Goal: Task Accomplishment & Management: Complete application form

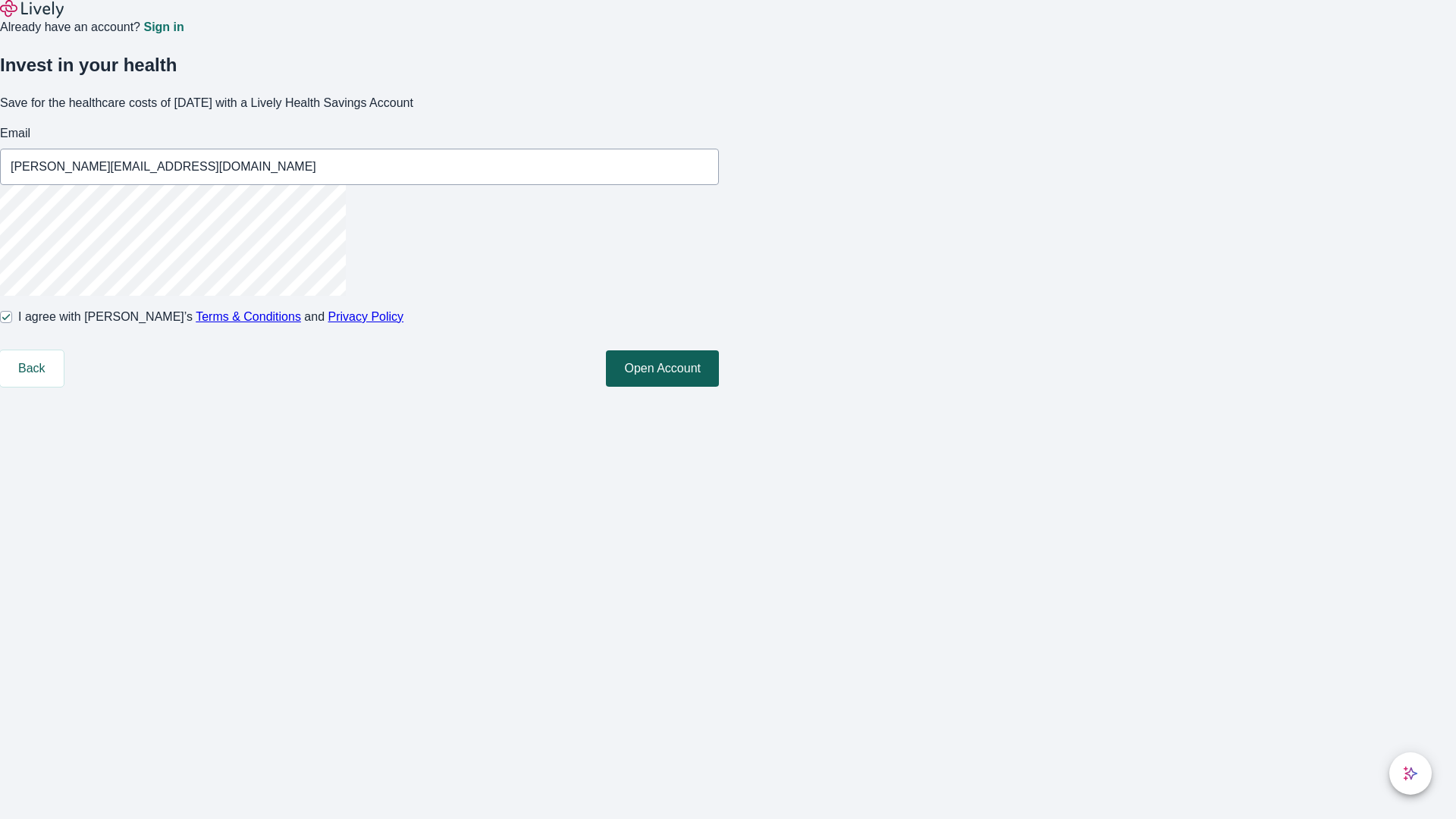
click at [719, 387] on button "Open Account" at bounding box center [662, 368] width 113 height 37
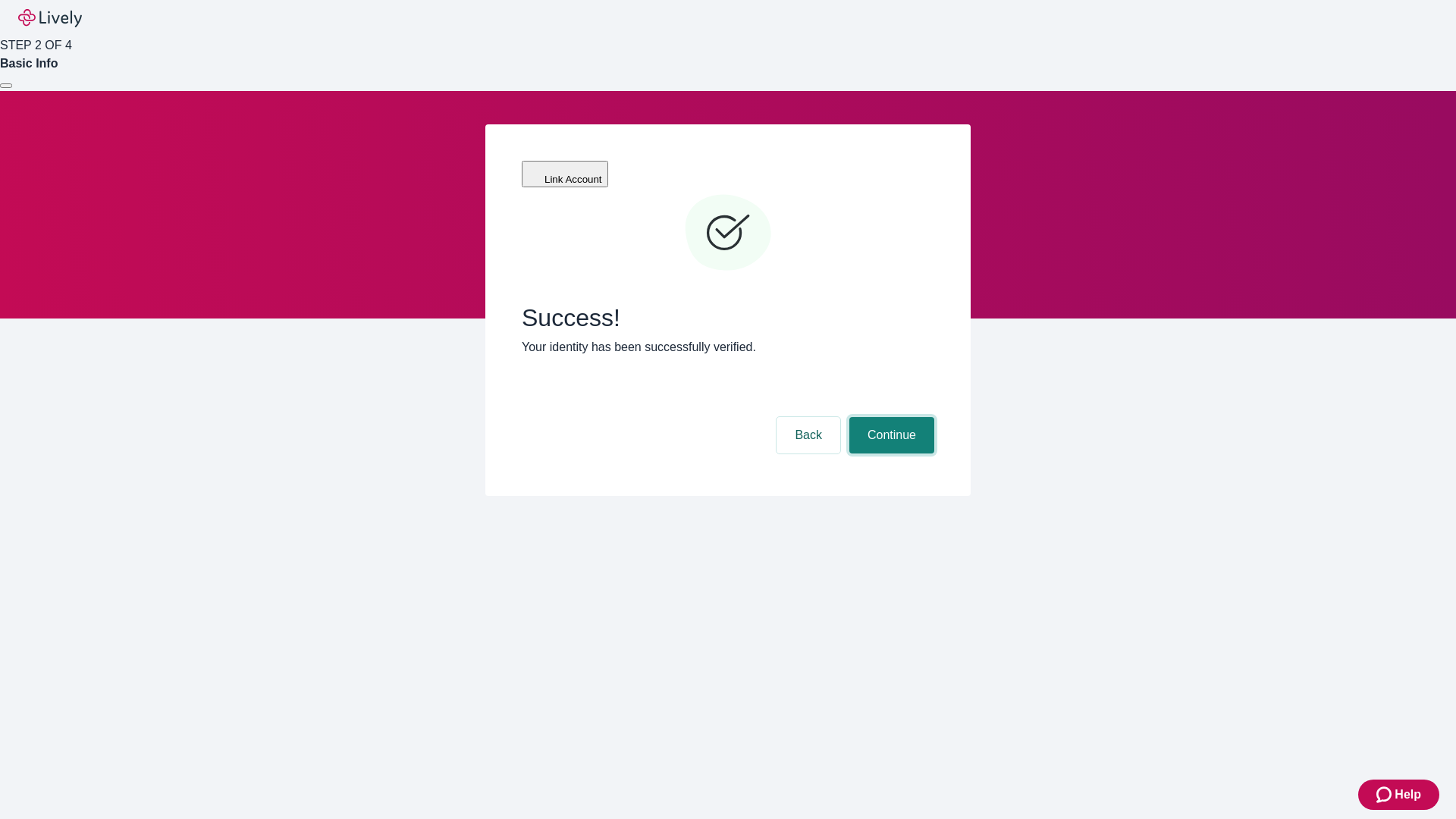
click at [890, 417] on button "Continue" at bounding box center [891, 435] width 85 height 37
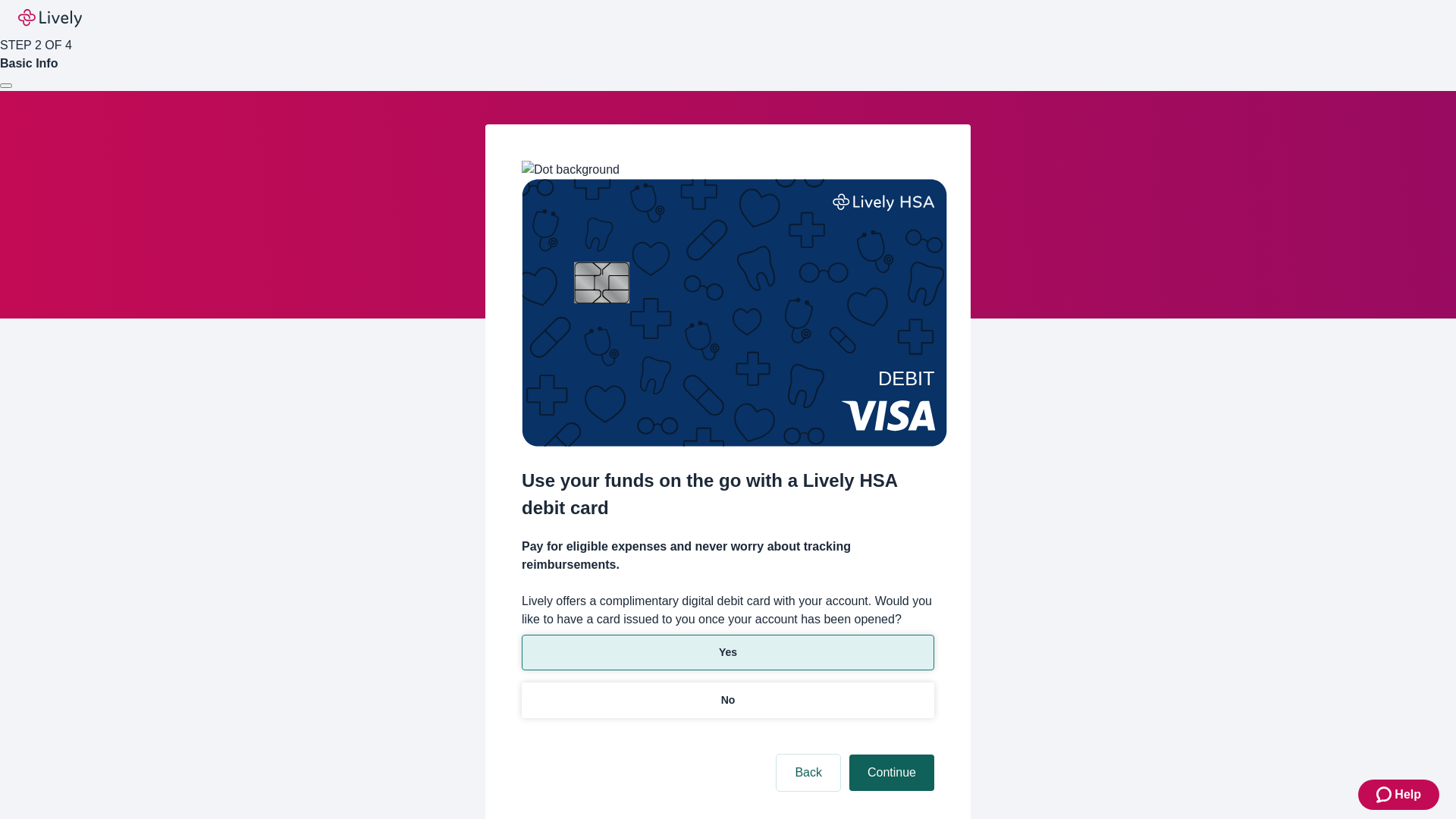
click at [728, 693] on p "No" at bounding box center [728, 700] width 14 height 16
click at [890, 755] on button "Continue" at bounding box center [891, 773] width 85 height 37
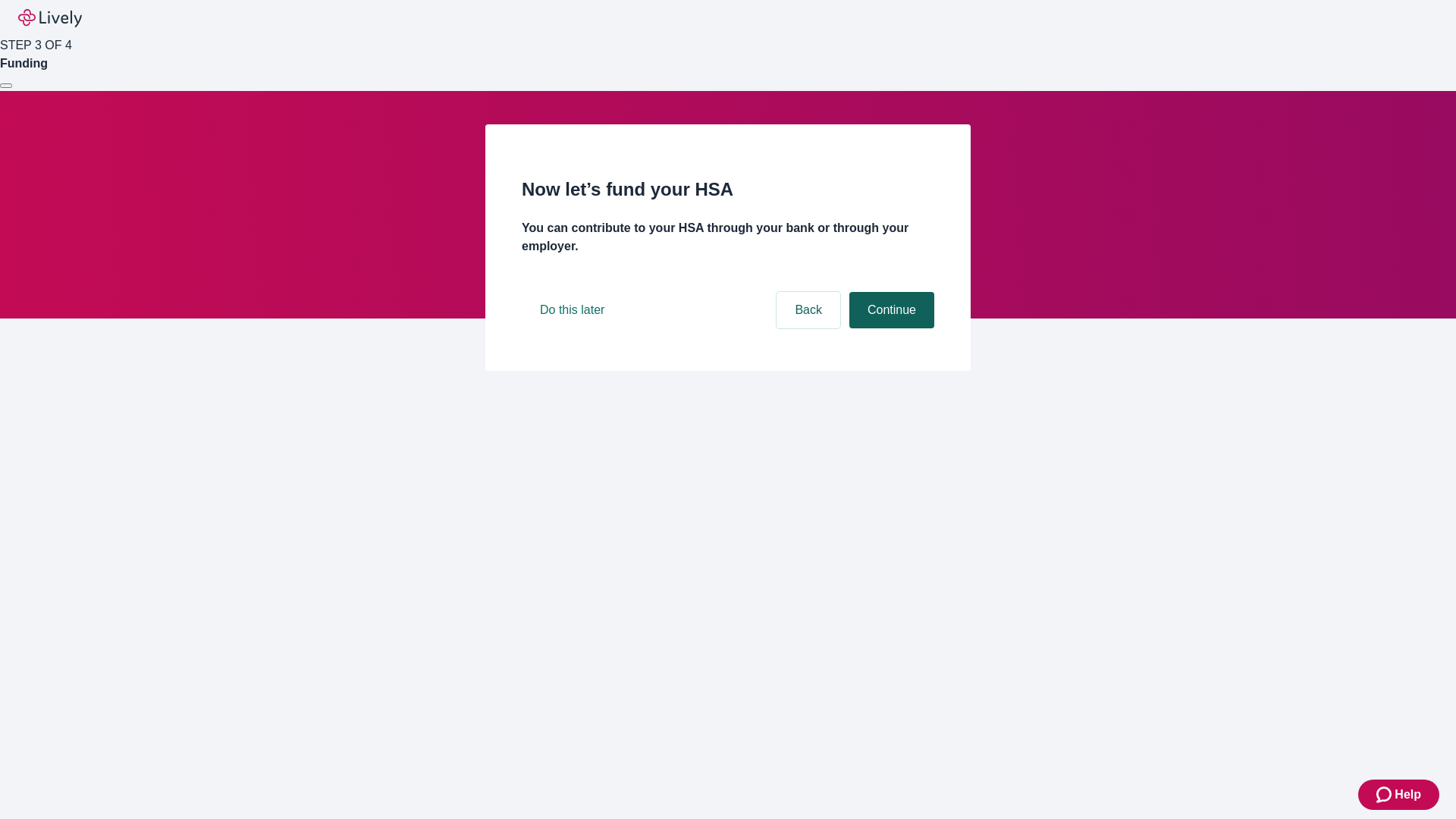
click at [890, 328] on button "Continue" at bounding box center [891, 310] width 85 height 37
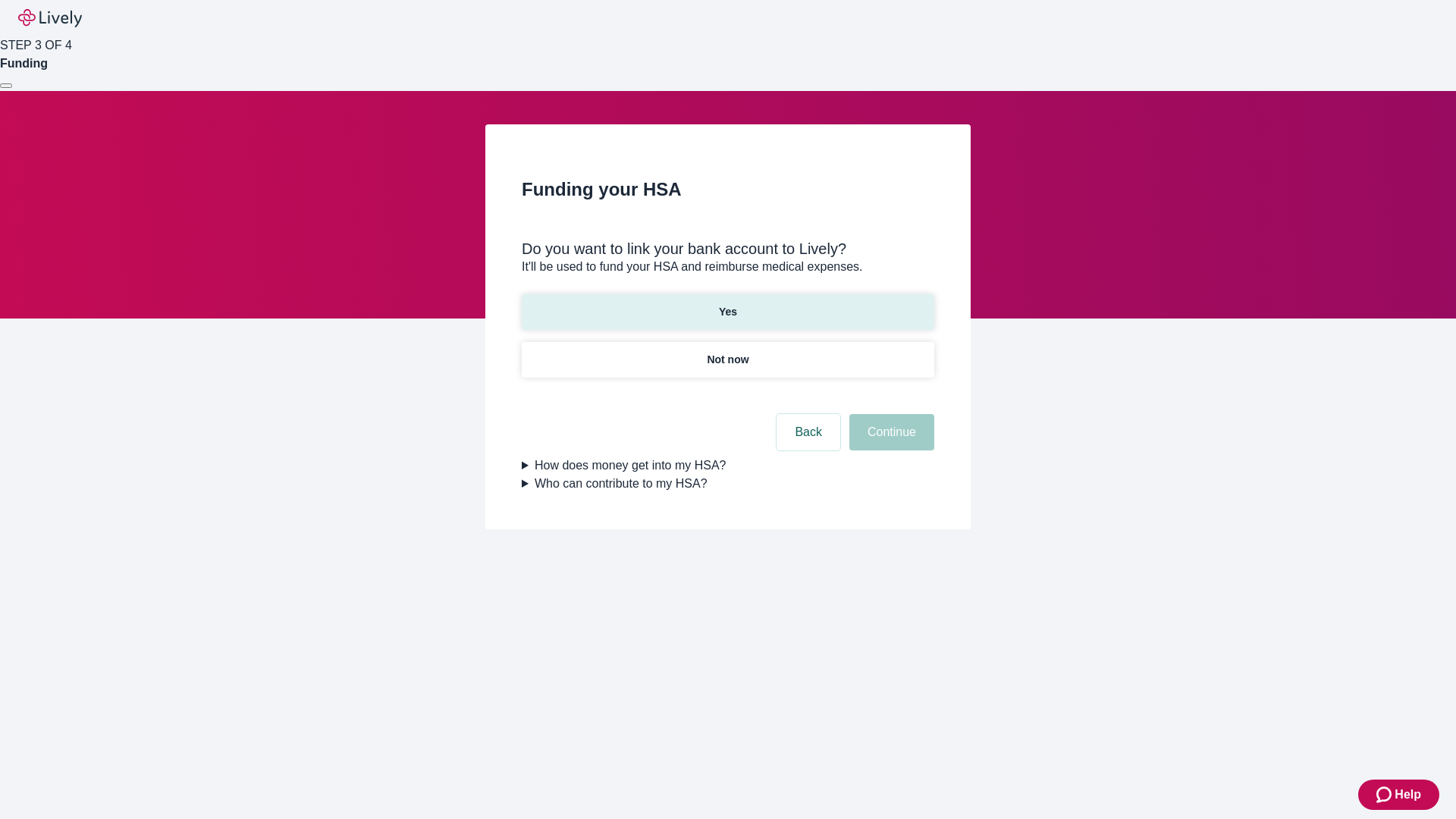
click at [728, 304] on p "Yes" at bounding box center [728, 312] width 18 height 16
click at [890, 414] on button "Continue" at bounding box center [891, 432] width 85 height 37
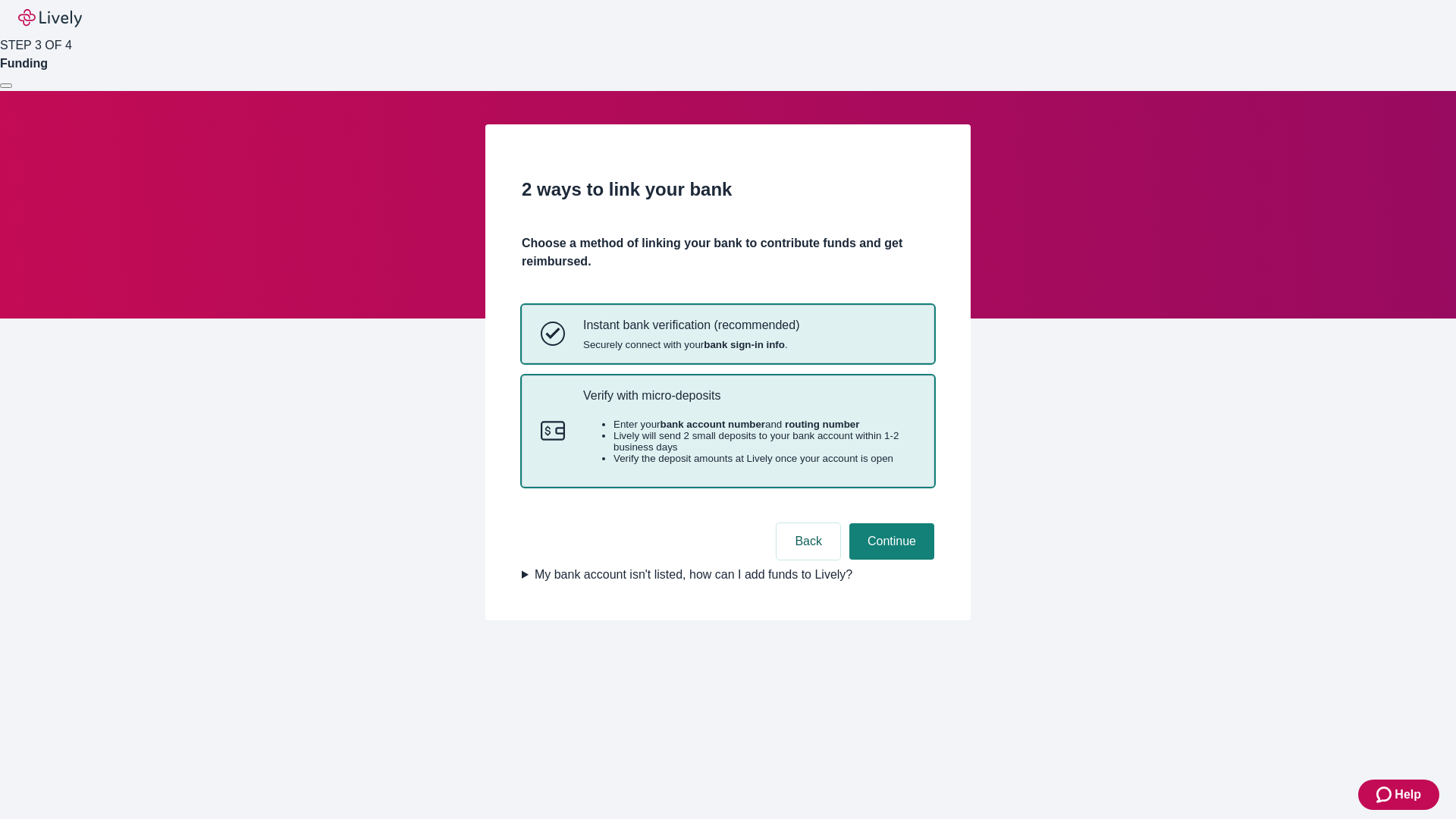
click at [749, 402] on p "Verify with micro-deposits" at bounding box center [749, 395] width 332 height 14
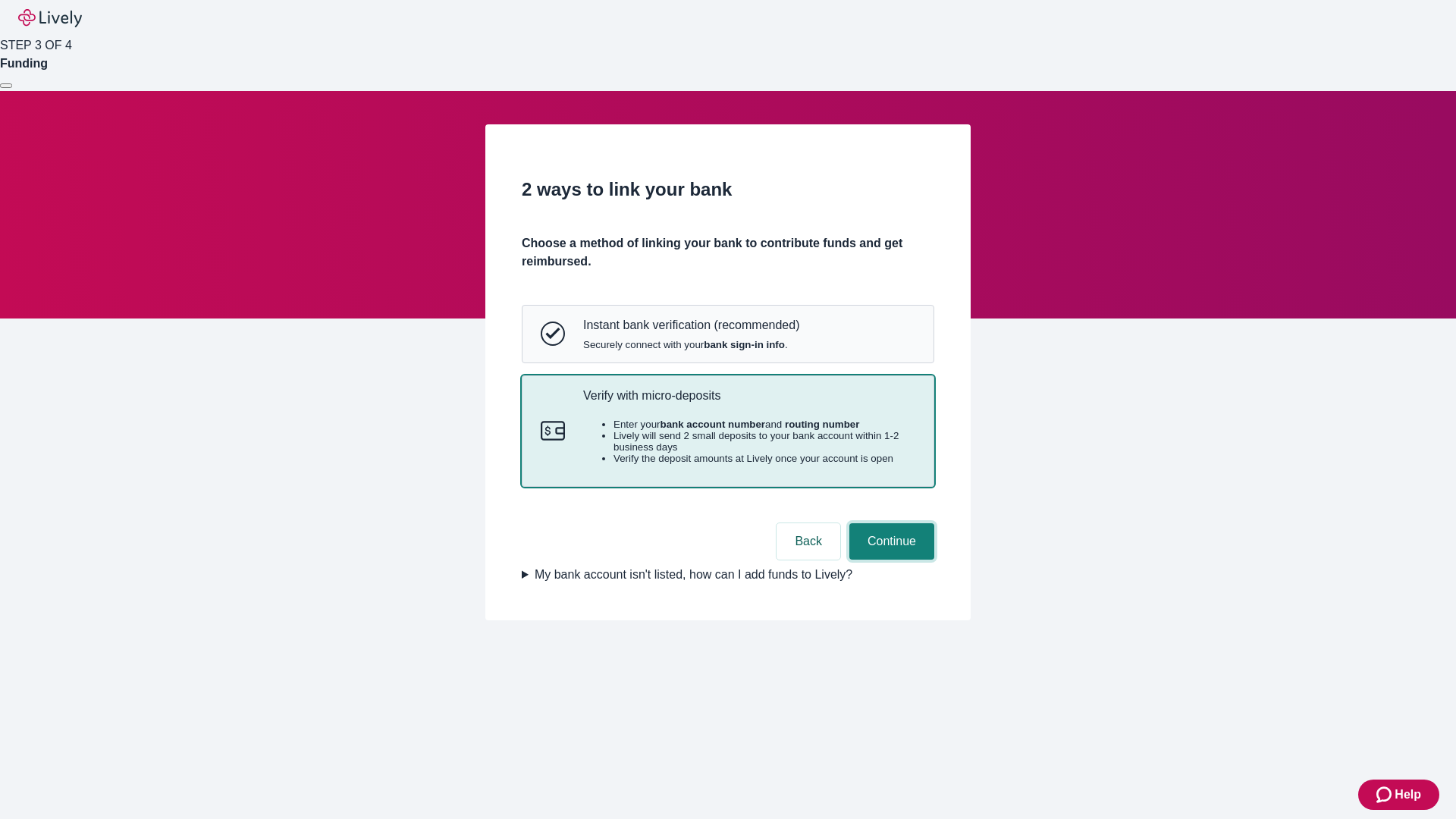
click at [890, 560] on button "Continue" at bounding box center [891, 541] width 85 height 37
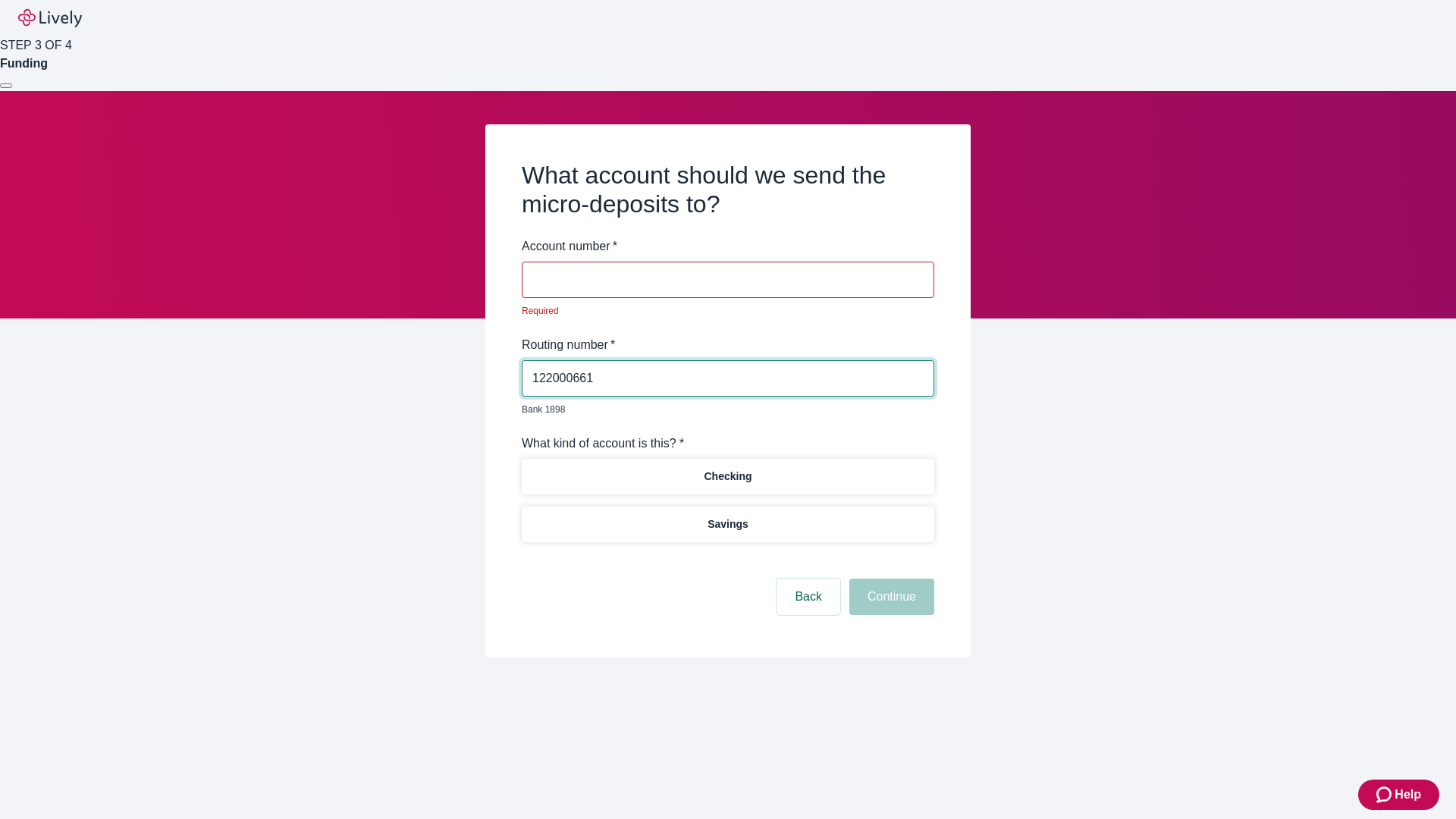
type input "122000661"
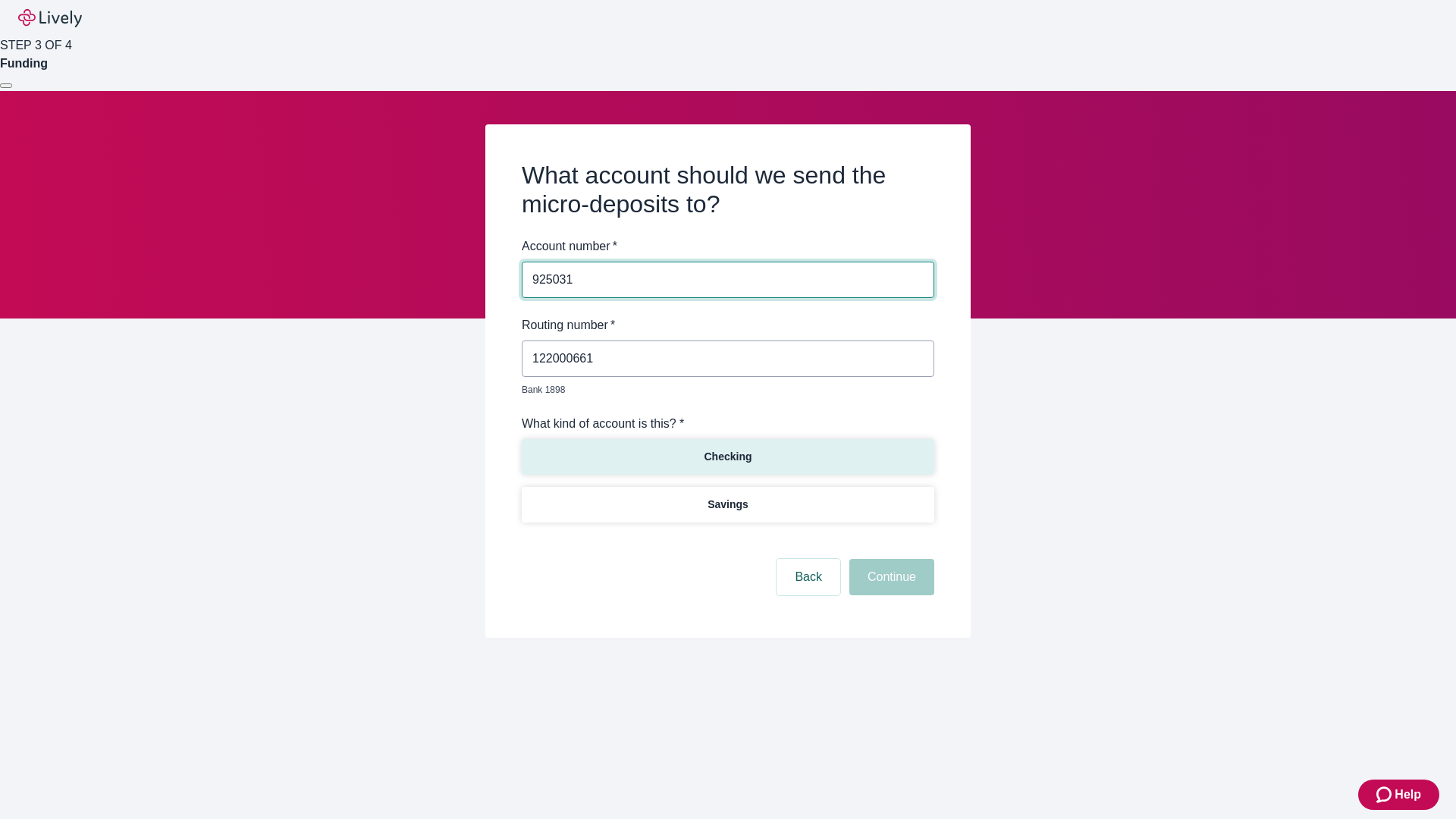
type input "925031"
click at [728, 449] on p "Checking" at bounding box center [728, 457] width 48 height 16
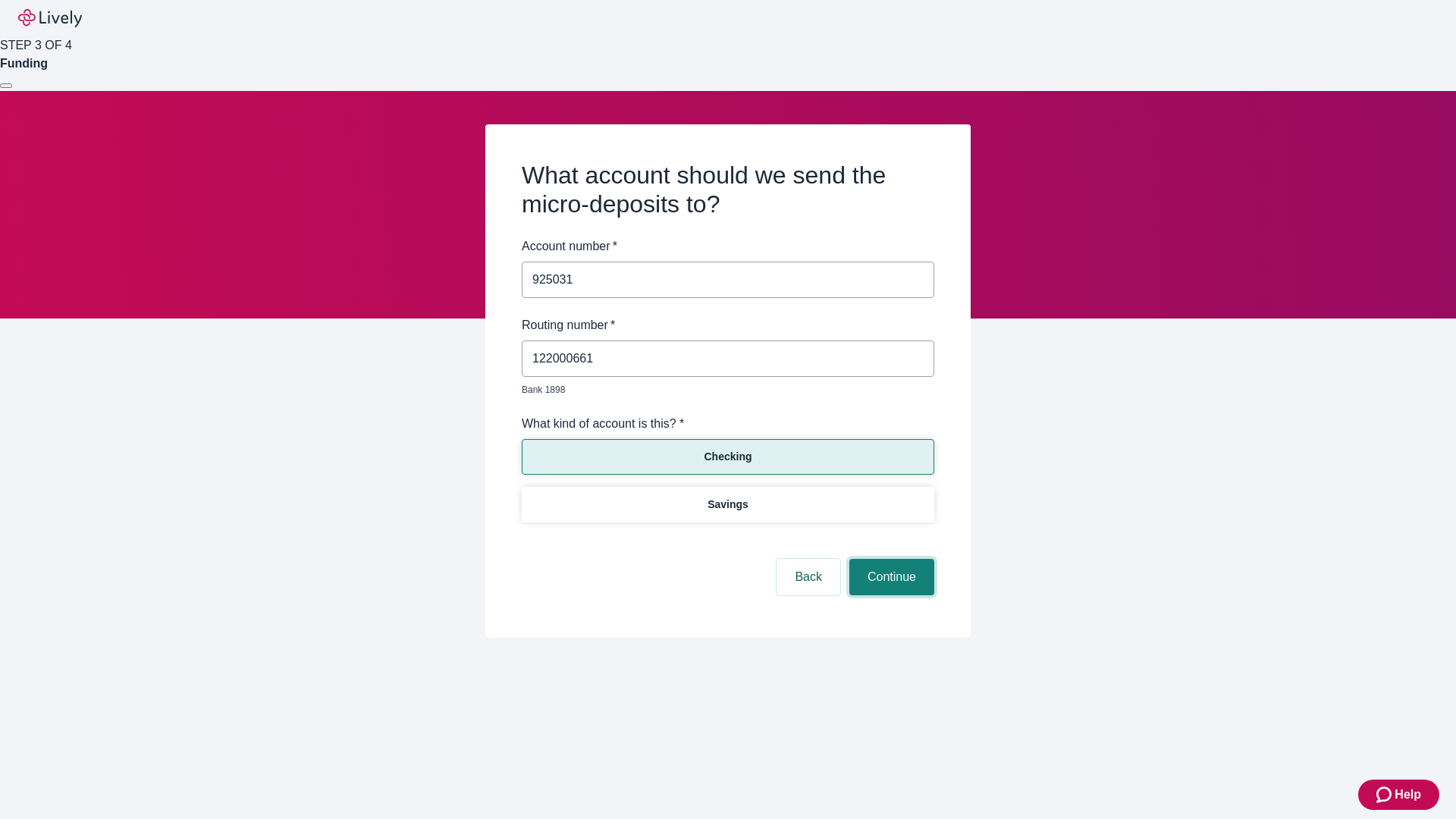
click at [890, 560] on button "Continue" at bounding box center [891, 577] width 85 height 37
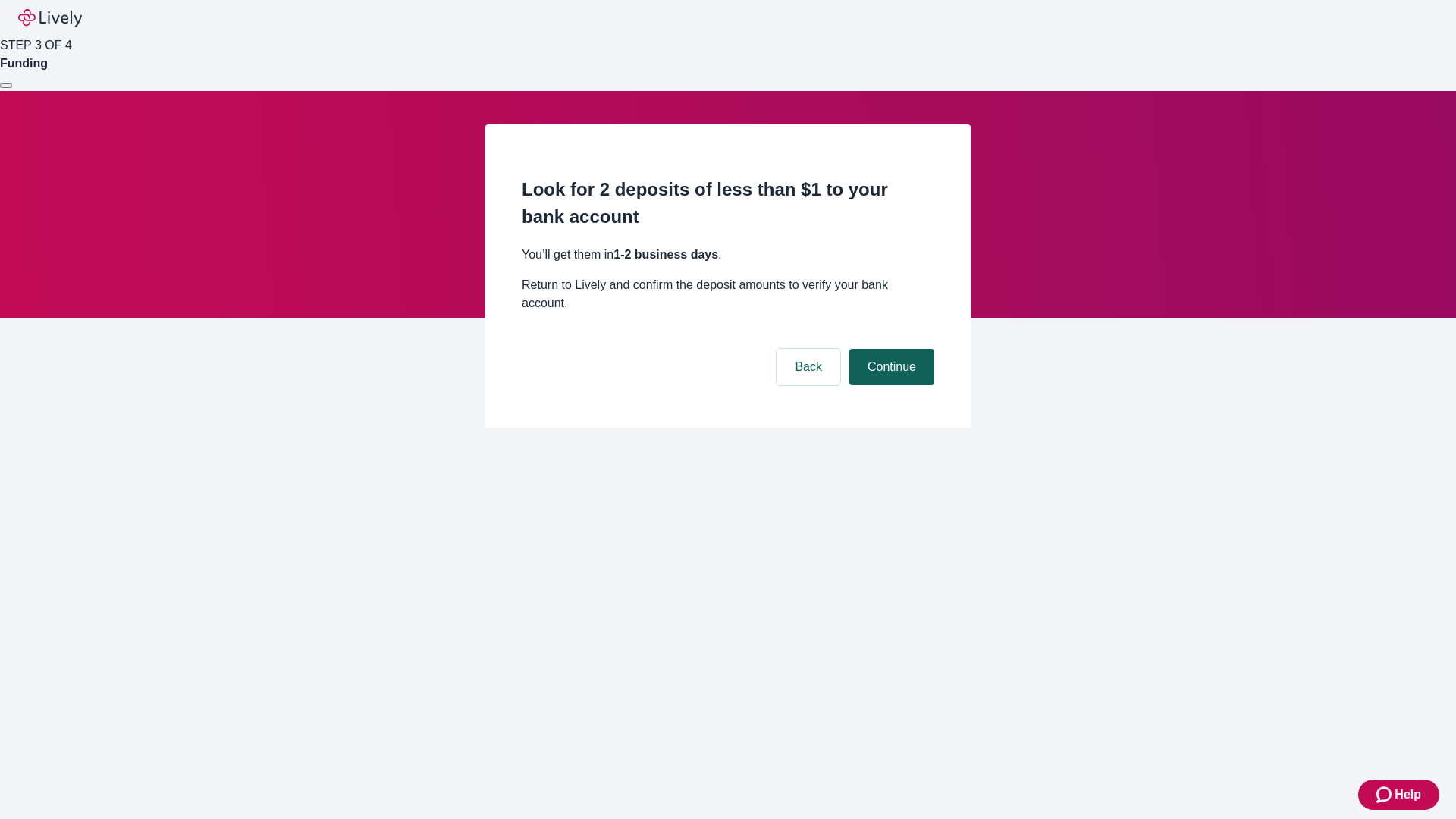
click at [890, 349] on button "Continue" at bounding box center [891, 367] width 85 height 37
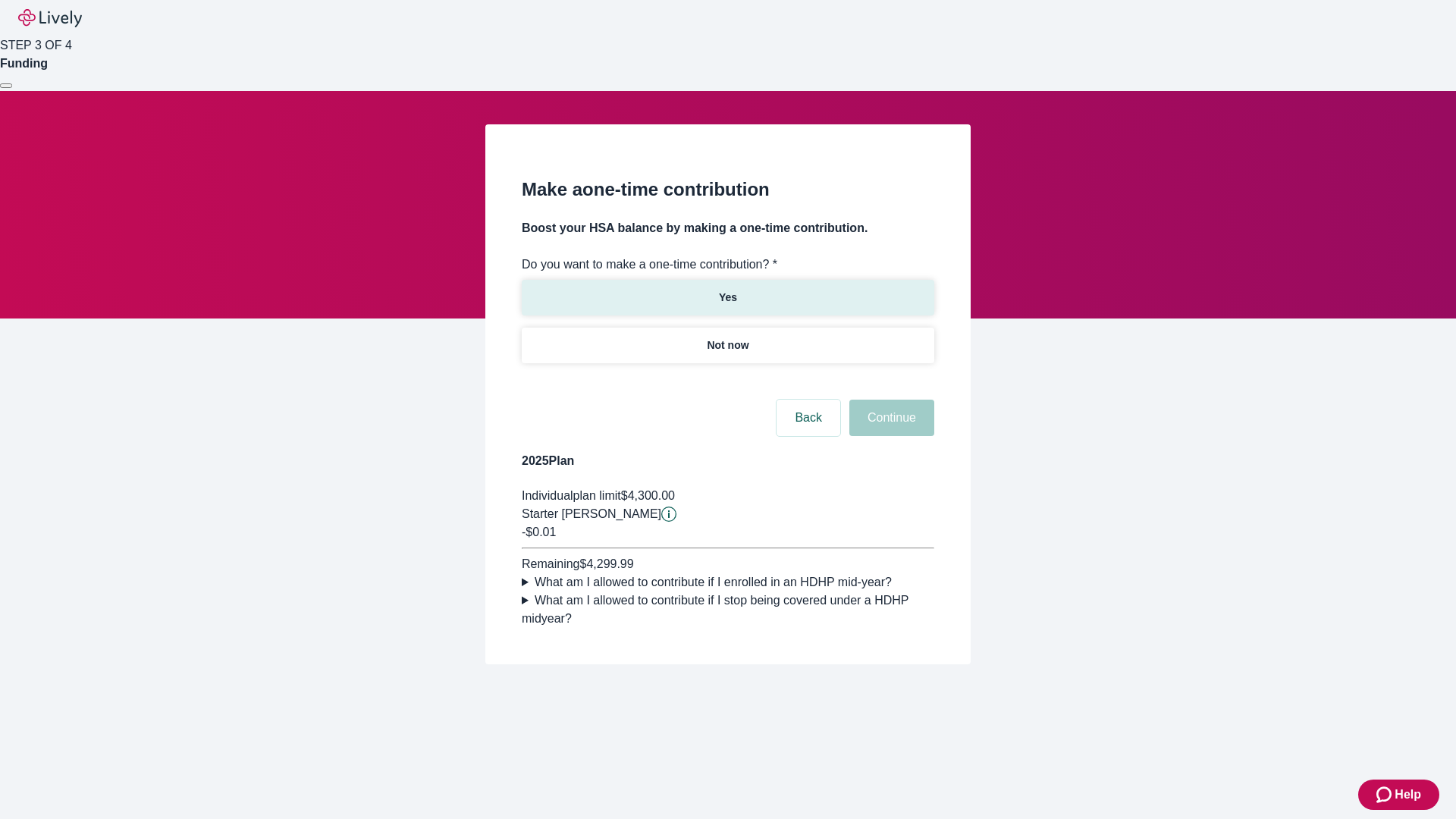
click at [728, 290] on p "Yes" at bounding box center [728, 298] width 18 height 16
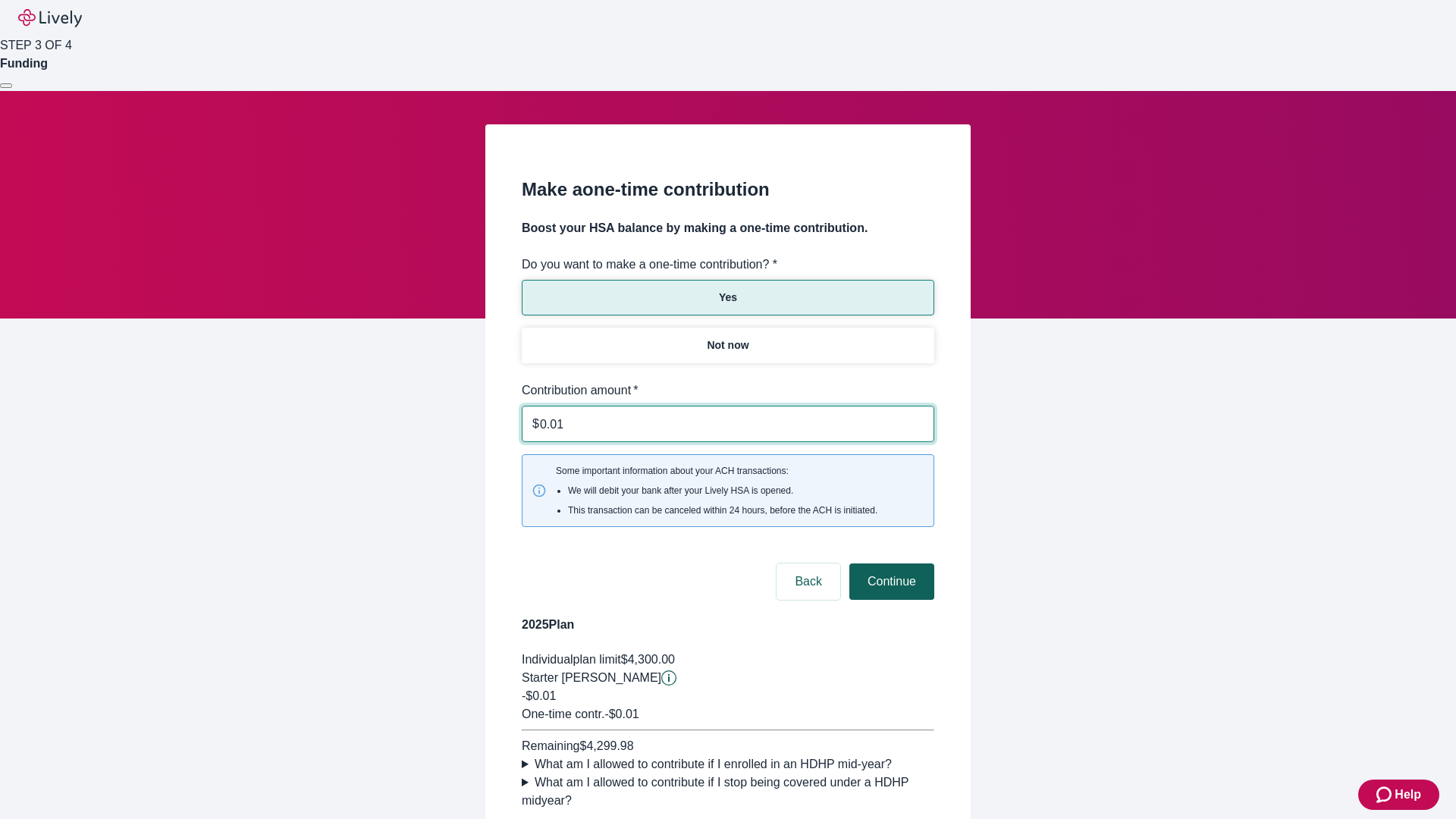
type input "0.01"
click at [890, 564] on button "Continue" at bounding box center [891, 582] width 85 height 37
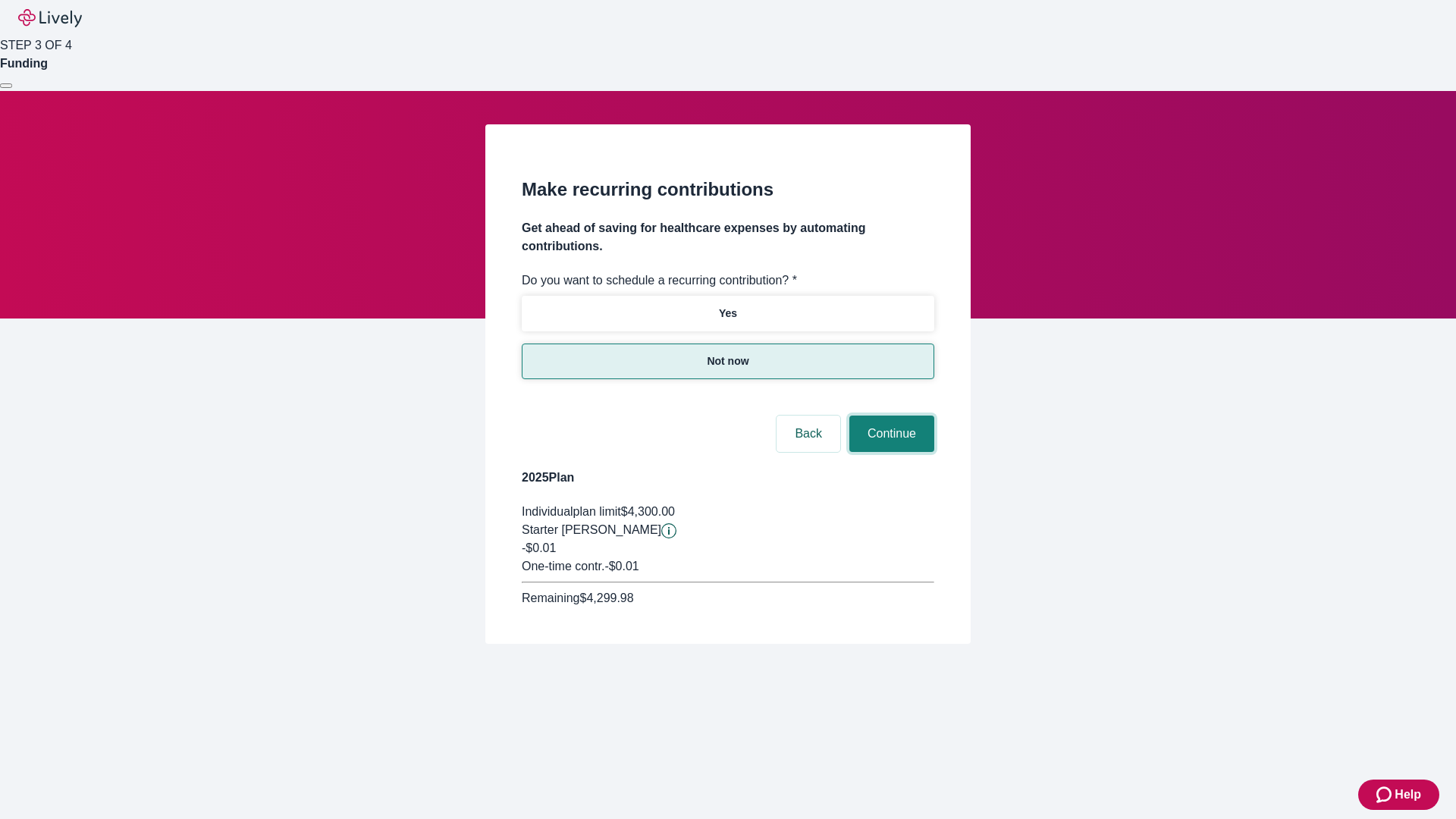
click at [890, 416] on button "Continue" at bounding box center [891, 434] width 85 height 37
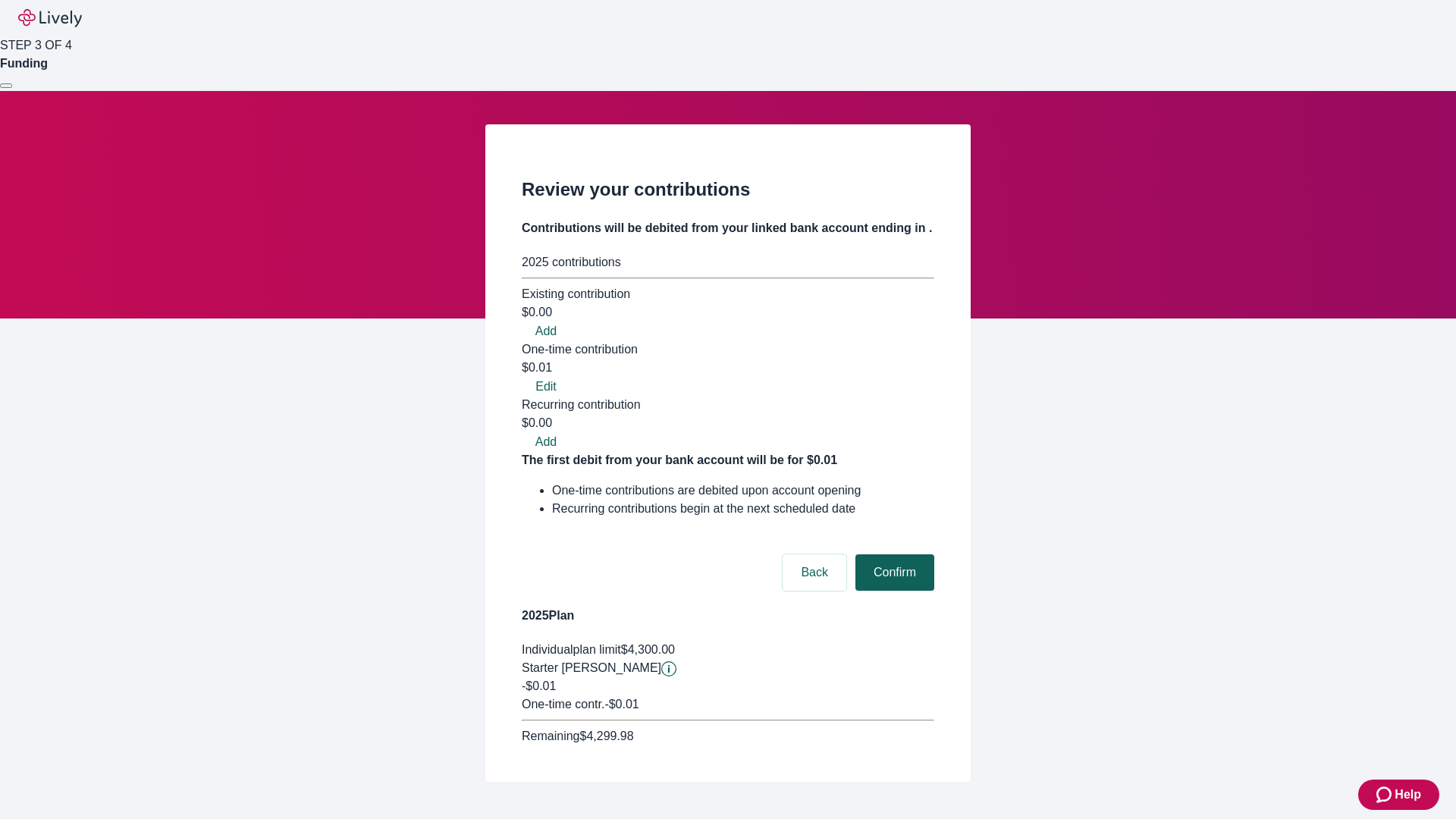
click at [893, 555] on button "Confirm" at bounding box center [895, 573] width 79 height 37
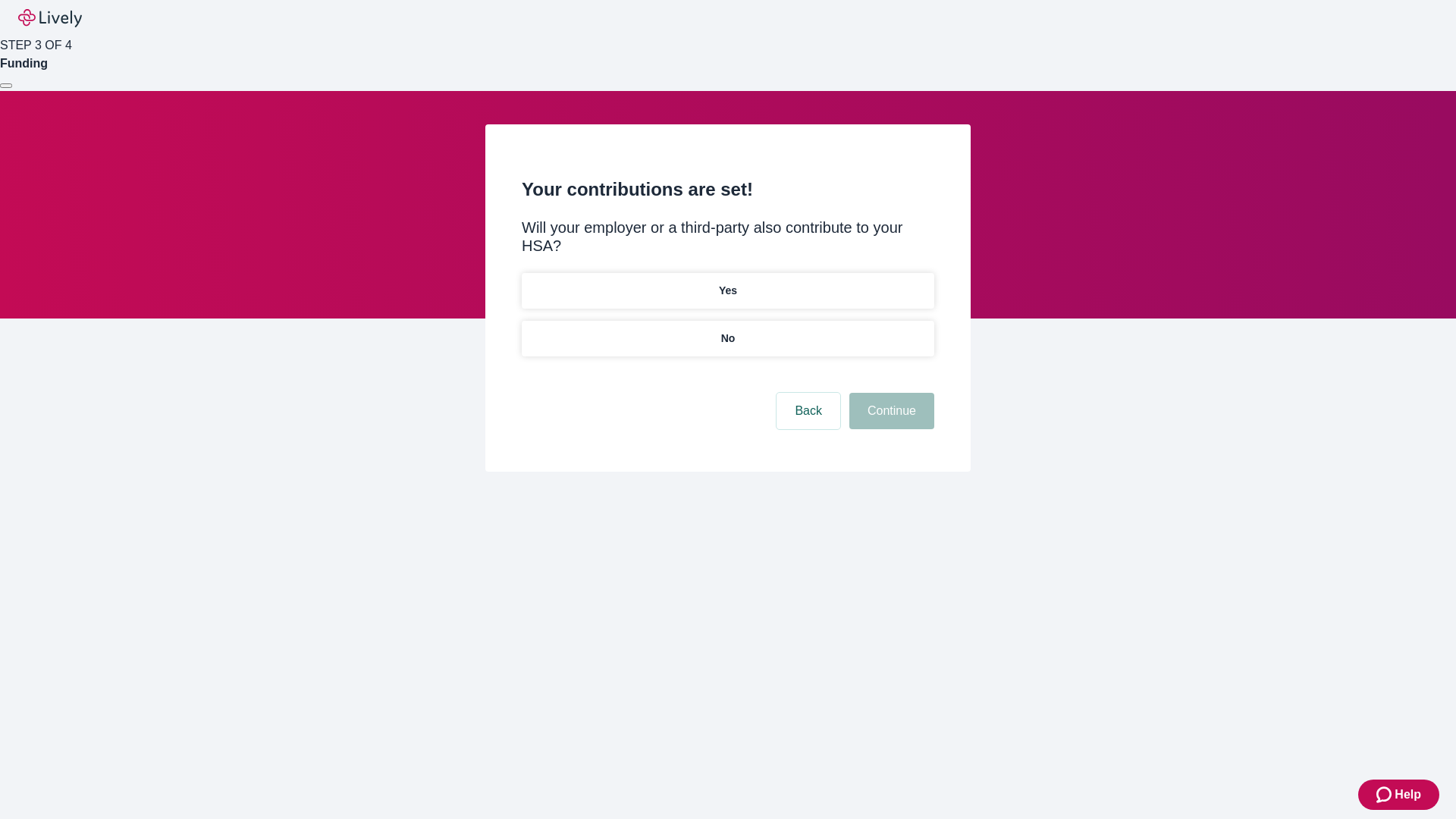
click at [728, 331] on p "No" at bounding box center [728, 339] width 14 height 16
click at [890, 393] on button "Continue" at bounding box center [891, 411] width 85 height 37
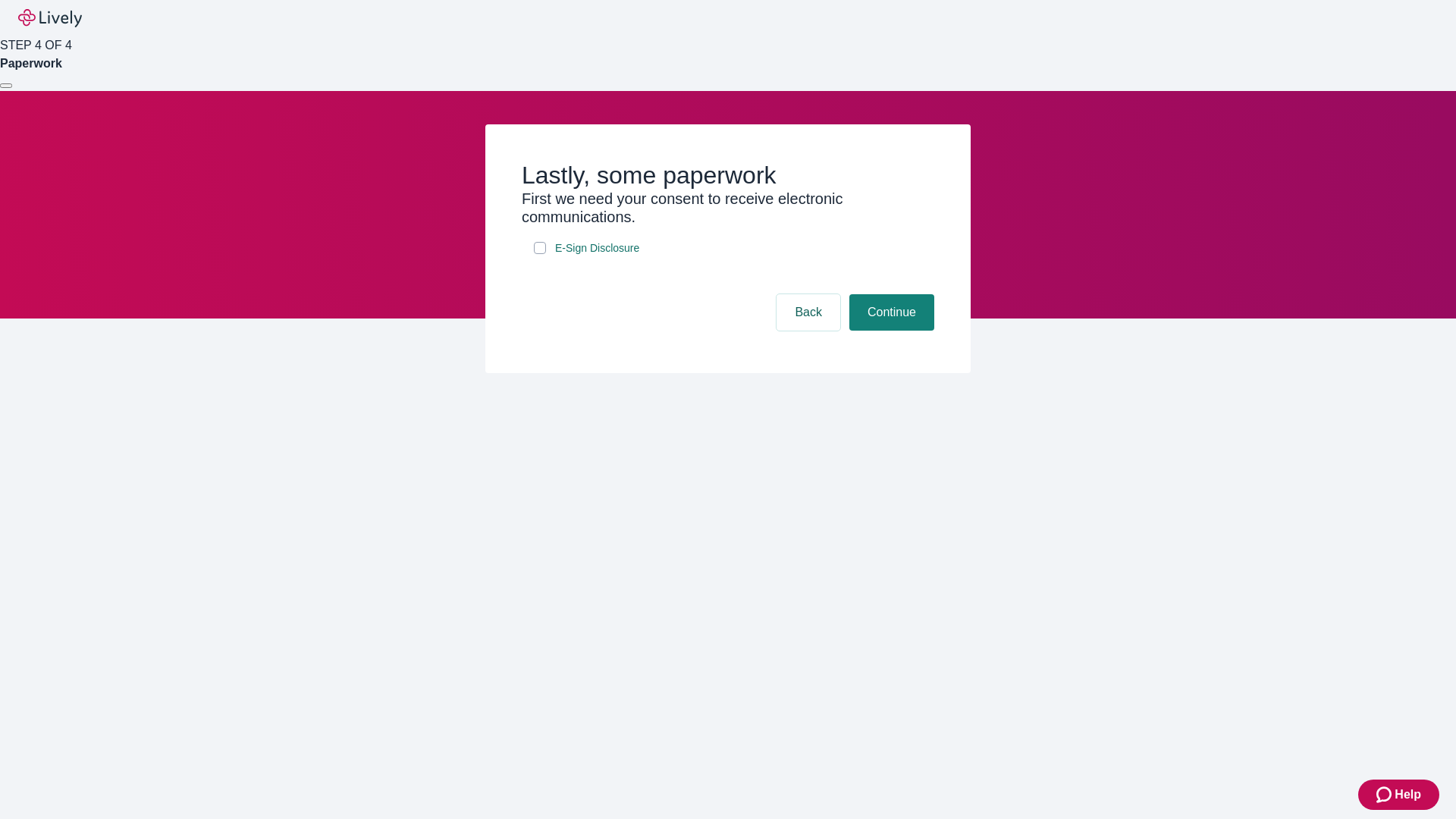
click at [540, 254] on input "E-Sign Disclosure" at bounding box center [540, 248] width 12 height 12
checkbox input "true"
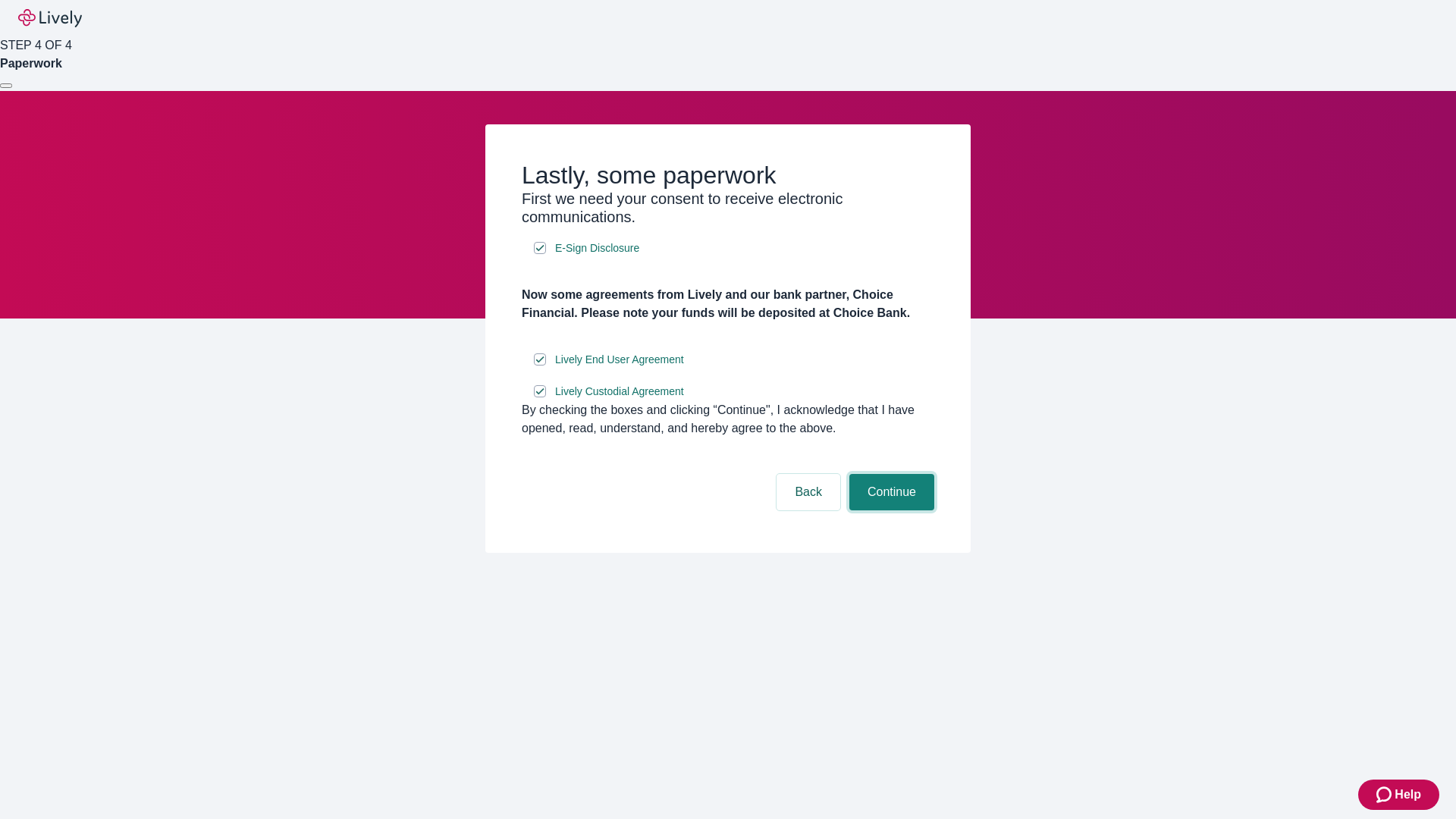
click at [890, 511] on button "Continue" at bounding box center [891, 492] width 85 height 37
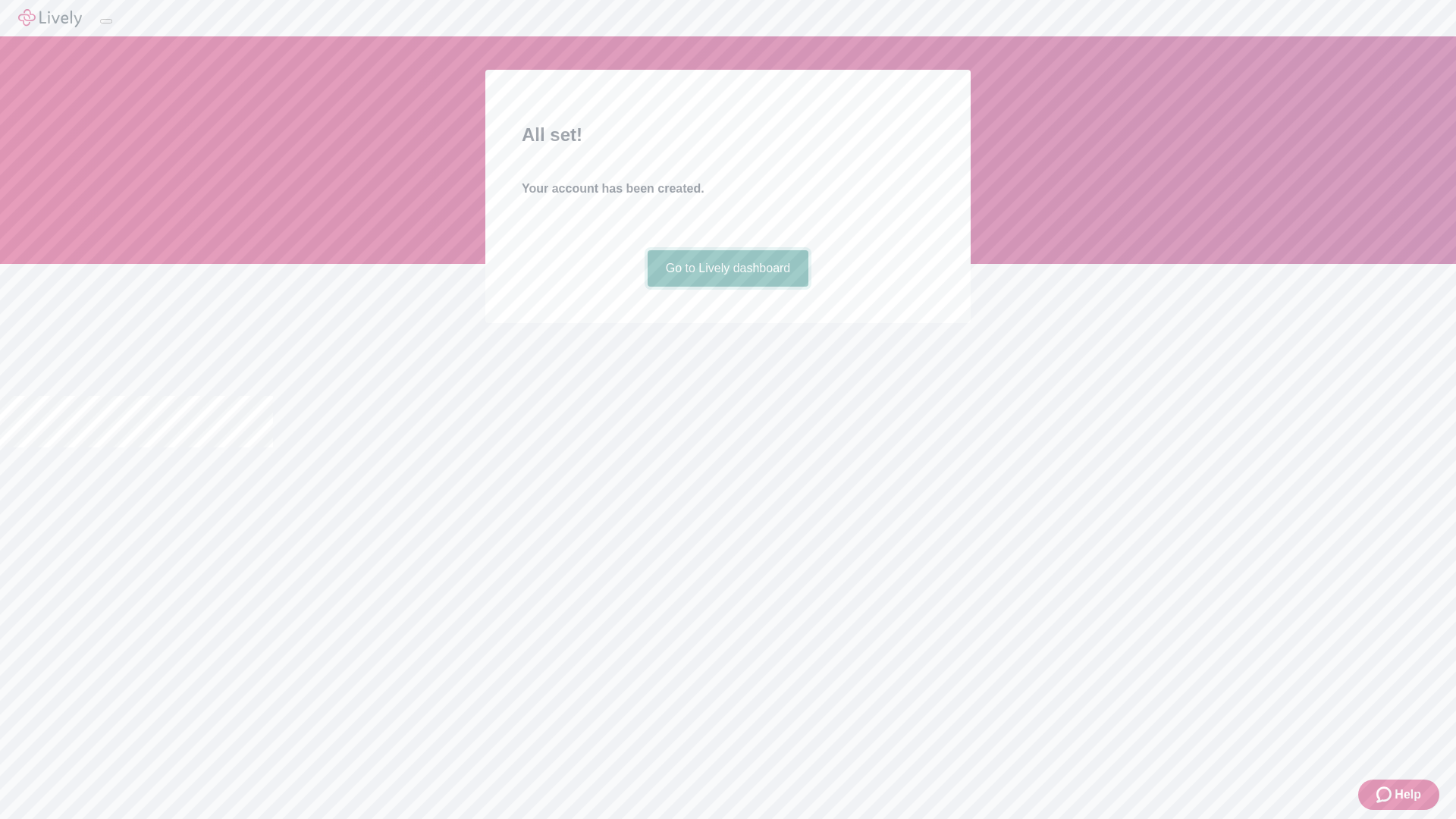
click at [728, 287] on link "Go to Lively dashboard" at bounding box center [728, 268] width 161 height 37
